Goal: Ask a question: Seek information or help from site administrators or community

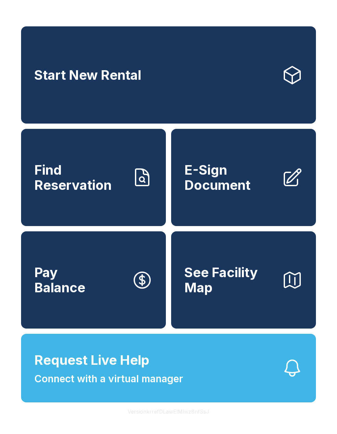
click at [131, 386] on span "Connect with a virtual manager" at bounding box center [108, 378] width 149 height 15
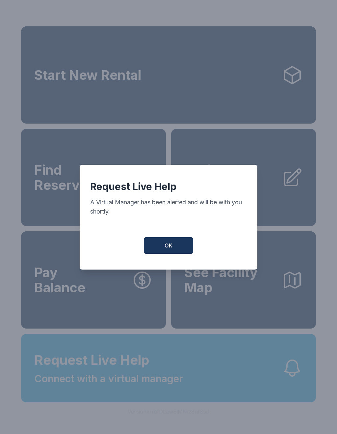
click at [173, 252] on button "OK" at bounding box center [168, 245] width 49 height 16
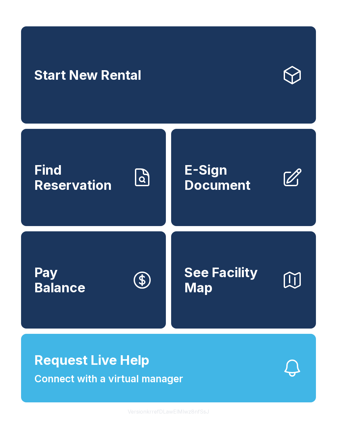
click at [169, 374] on span "Request Live Help Connect with a virtual manager" at bounding box center [108, 368] width 149 height 36
click at [227, 394] on button "Request Live Help Connect with a virtual manager" at bounding box center [168, 368] width 295 height 68
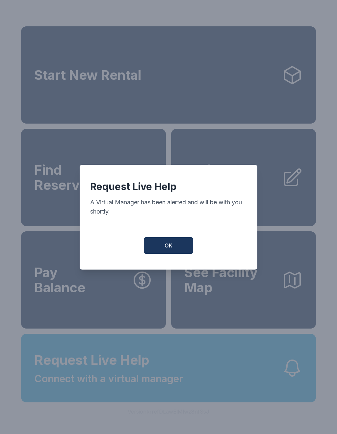
click at [179, 254] on button "OK" at bounding box center [168, 245] width 49 height 16
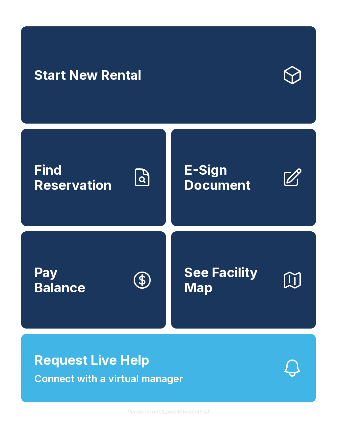
click at [179, 256] on button "See Facility Map" at bounding box center [243, 279] width 145 height 97
click at [230, 391] on button "Request Live Help Connect with a virtual manager" at bounding box center [168, 368] width 295 height 68
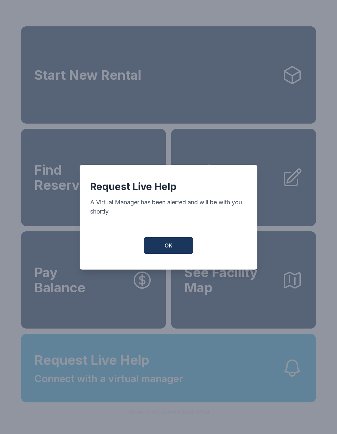
click at [172, 249] on span "OK" at bounding box center [169, 245] width 8 height 8
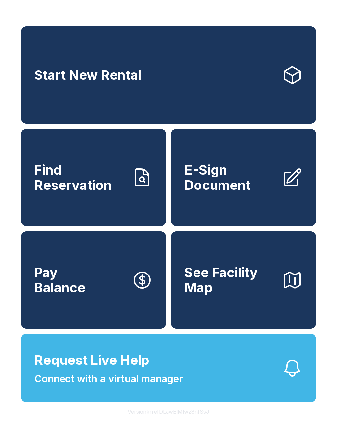
click at [205, 388] on button "Request Live Help Connect with a virtual manager" at bounding box center [168, 368] width 295 height 68
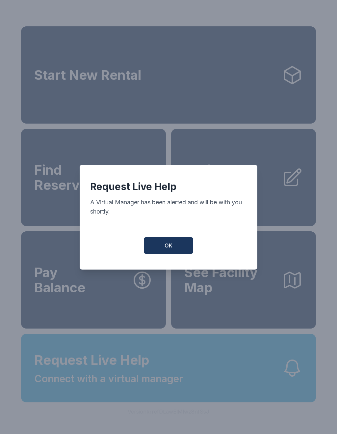
click at [165, 245] on button "OK" at bounding box center [168, 245] width 49 height 16
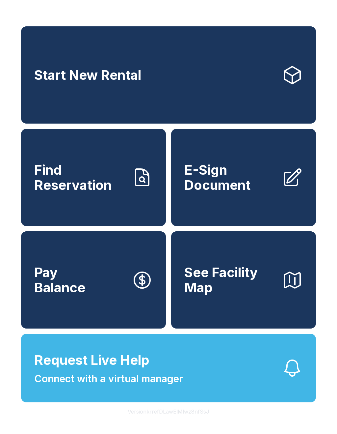
click at [236, 385] on button "Request Live Help Connect with a virtual manager" at bounding box center [168, 368] width 295 height 68
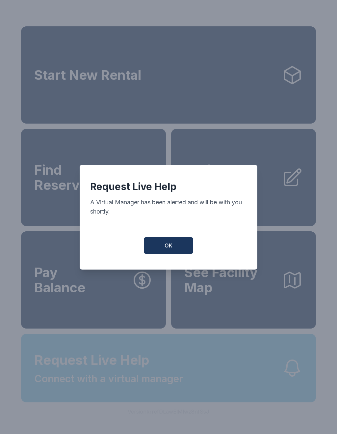
click at [235, 385] on div "Request Live Help A Virtual Manager has been alerted and will be with you short…" at bounding box center [168, 217] width 337 height 434
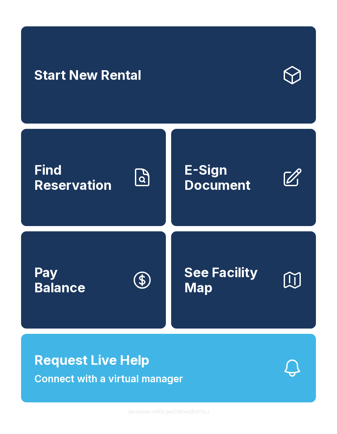
click at [239, 392] on button "Request Live Help Connect with a virtual manager" at bounding box center [168, 368] width 295 height 68
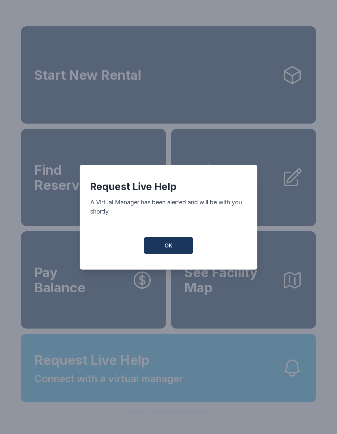
click at [166, 249] on span "OK" at bounding box center [169, 245] width 8 height 8
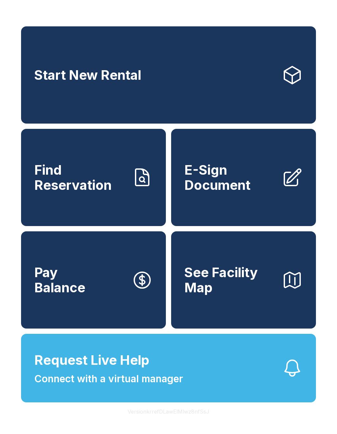
click at [168, 421] on button "Version krrefDLawElMlwz8nfSsJ" at bounding box center [169, 411] width 92 height 18
